Goal: Information Seeking & Learning: Understand process/instructions

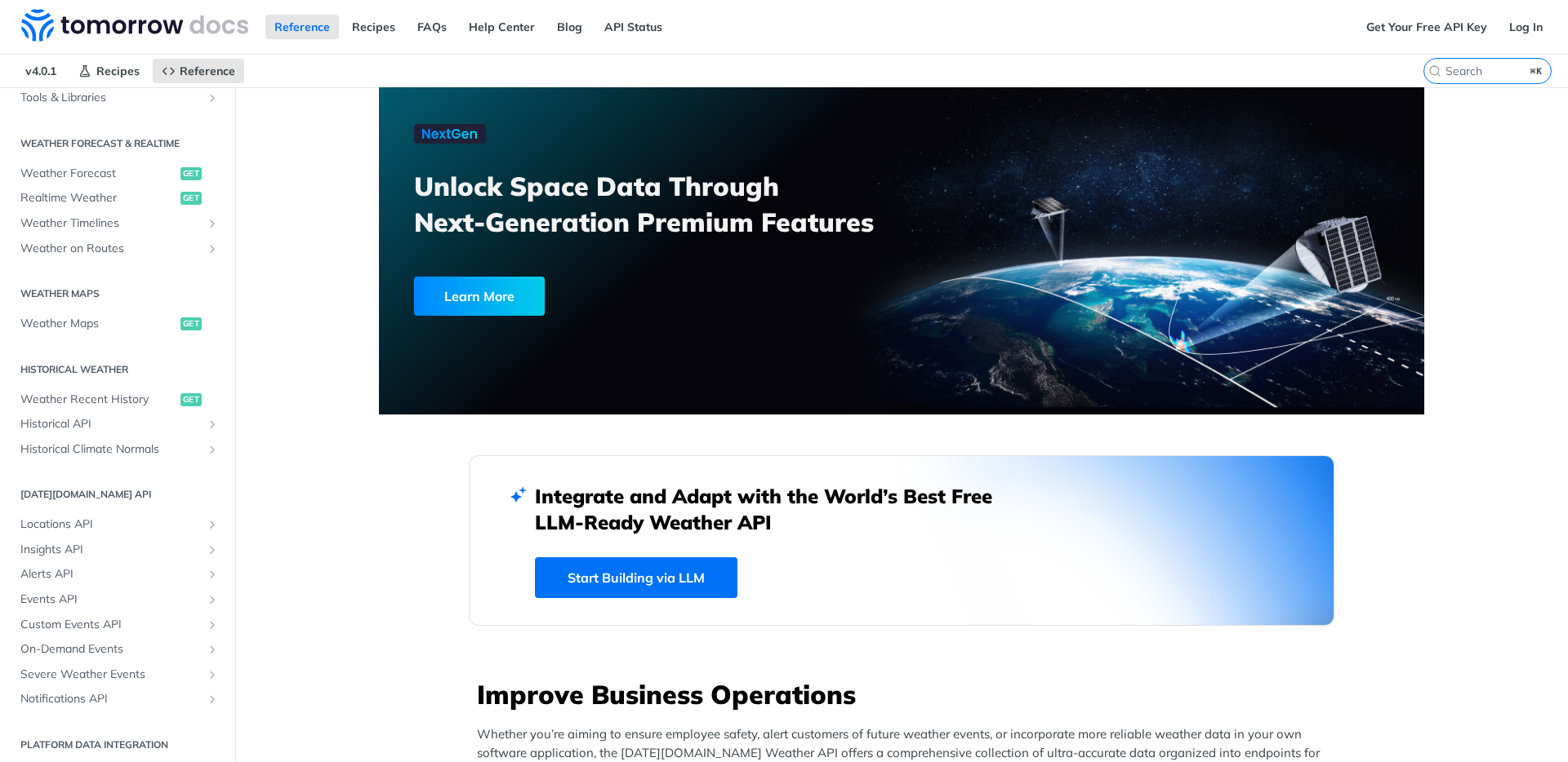
scroll to position [320, 0]
click at [64, 493] on h2 "[DATE][DOMAIN_NAME] API" at bounding box center [117, 491] width 211 height 14
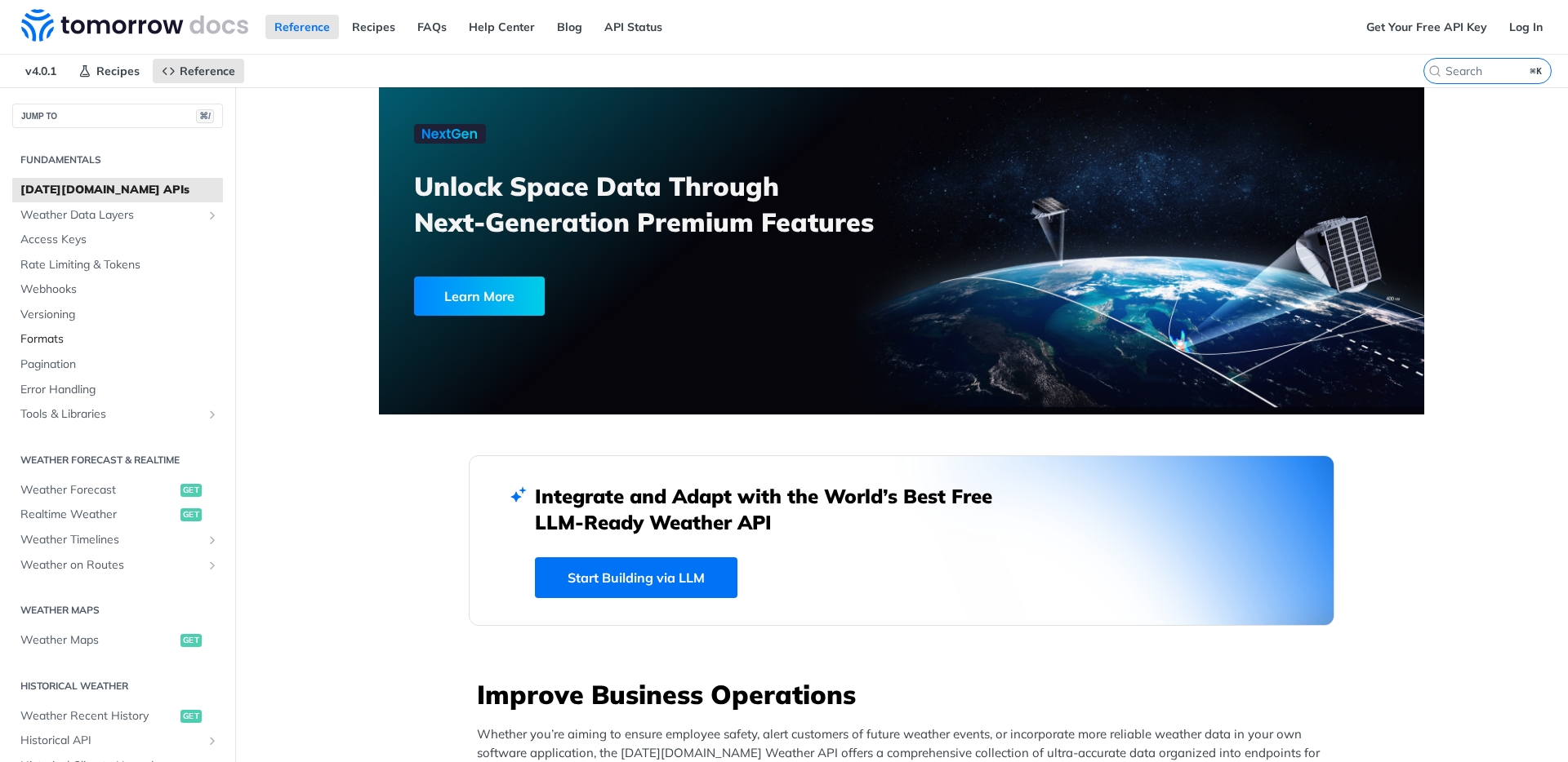
click at [43, 340] on span "Formats" at bounding box center [119, 339] width 198 height 16
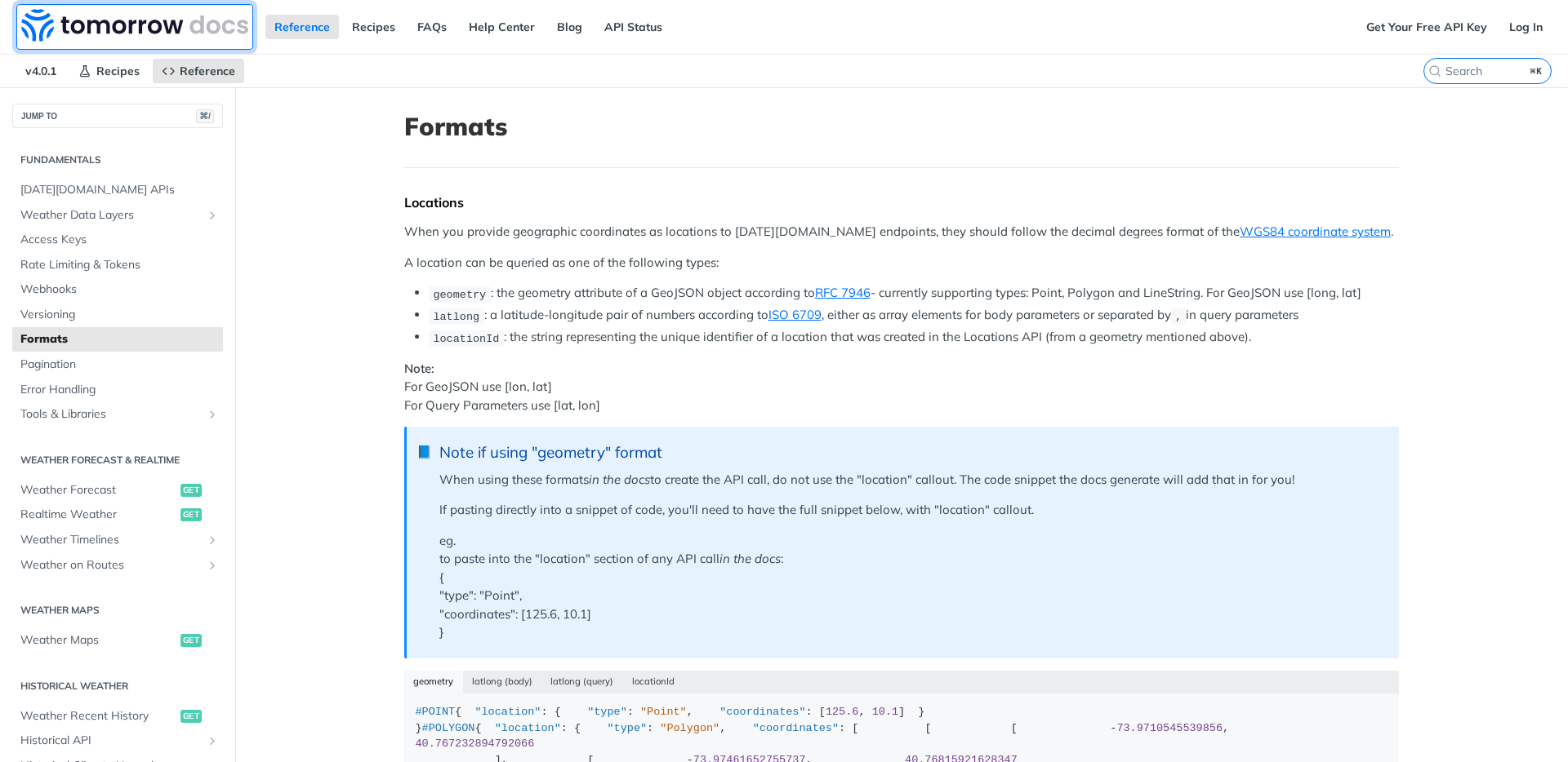
click at [123, 24] on img at bounding box center [134, 26] width 227 height 32
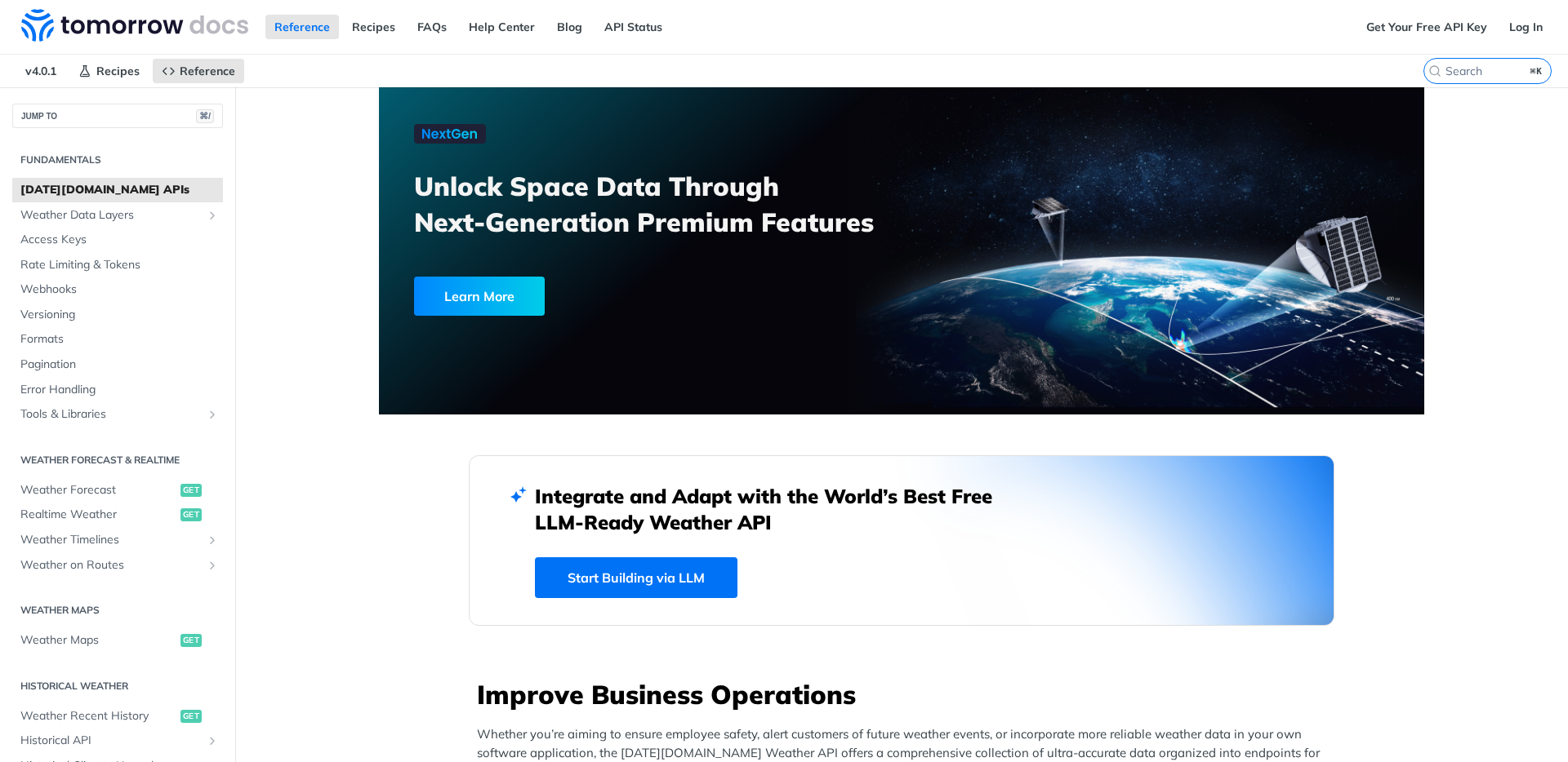
click at [157, 194] on span "[DATE][DOMAIN_NAME] APIs" at bounding box center [119, 190] width 198 height 16
click at [39, 344] on span "Formats" at bounding box center [119, 339] width 198 height 16
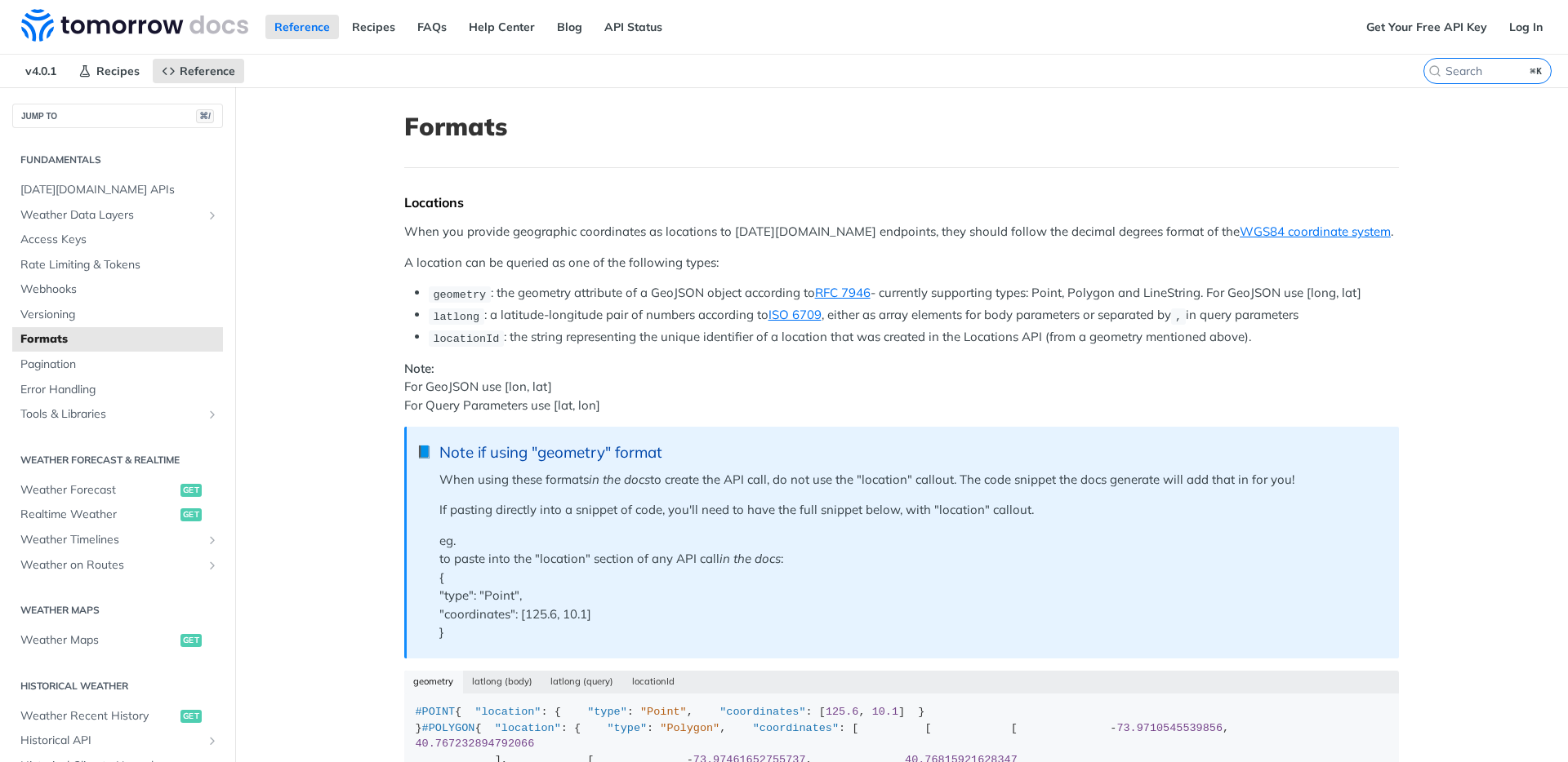
click at [598, 336] on li "locationId : the string representing the unique identifier of a location that w…" at bounding box center [914, 338] width 970 height 19
drag, startPoint x: 406, startPoint y: 262, endPoint x: 603, endPoint y: 257, distance: 197.1
click at [603, 257] on p "A location can be queried as one of the following types:" at bounding box center [901, 263] width 995 height 19
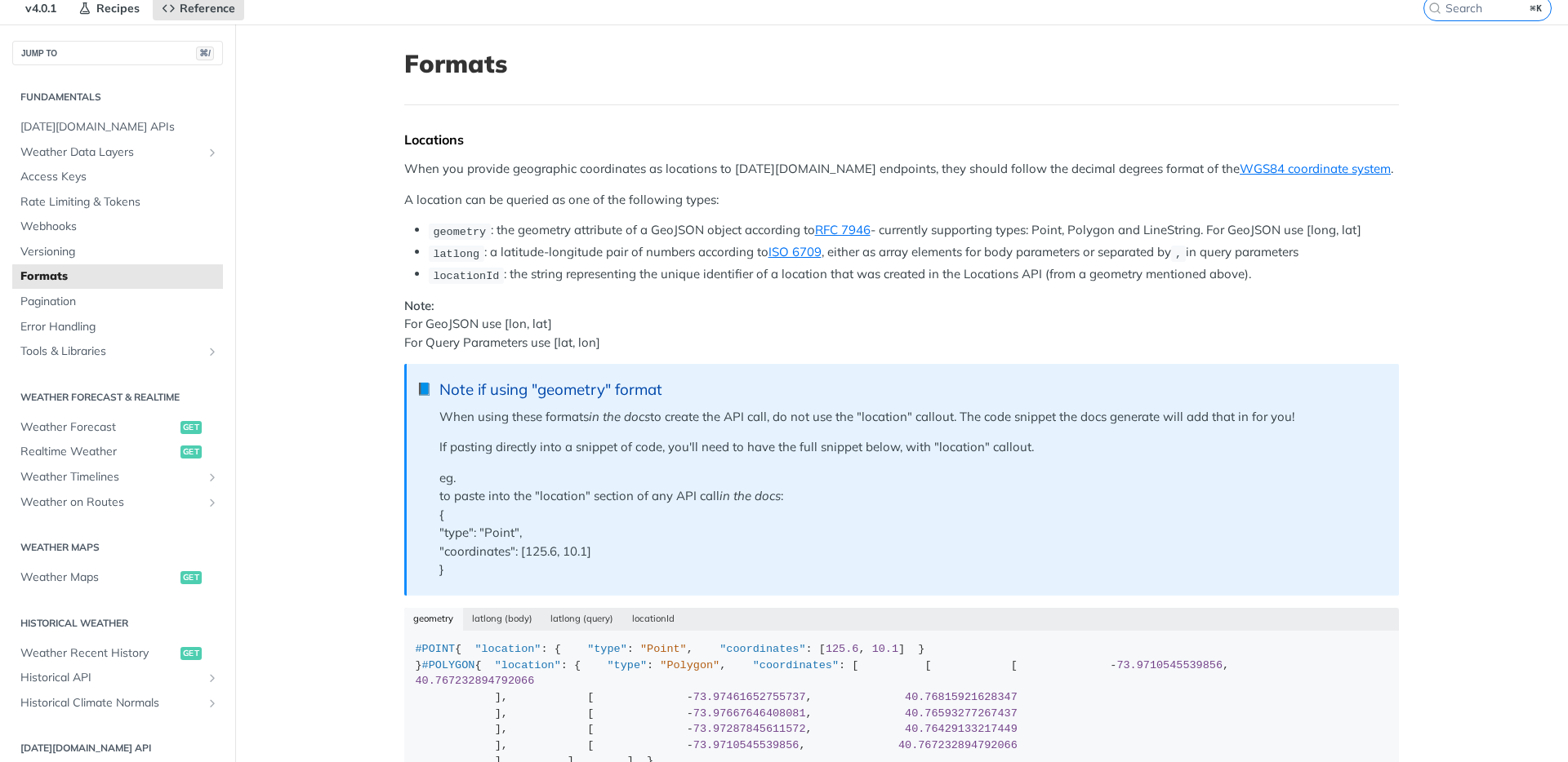
scroll to position [49, 0]
